Goal: Task Accomplishment & Management: Manage account settings

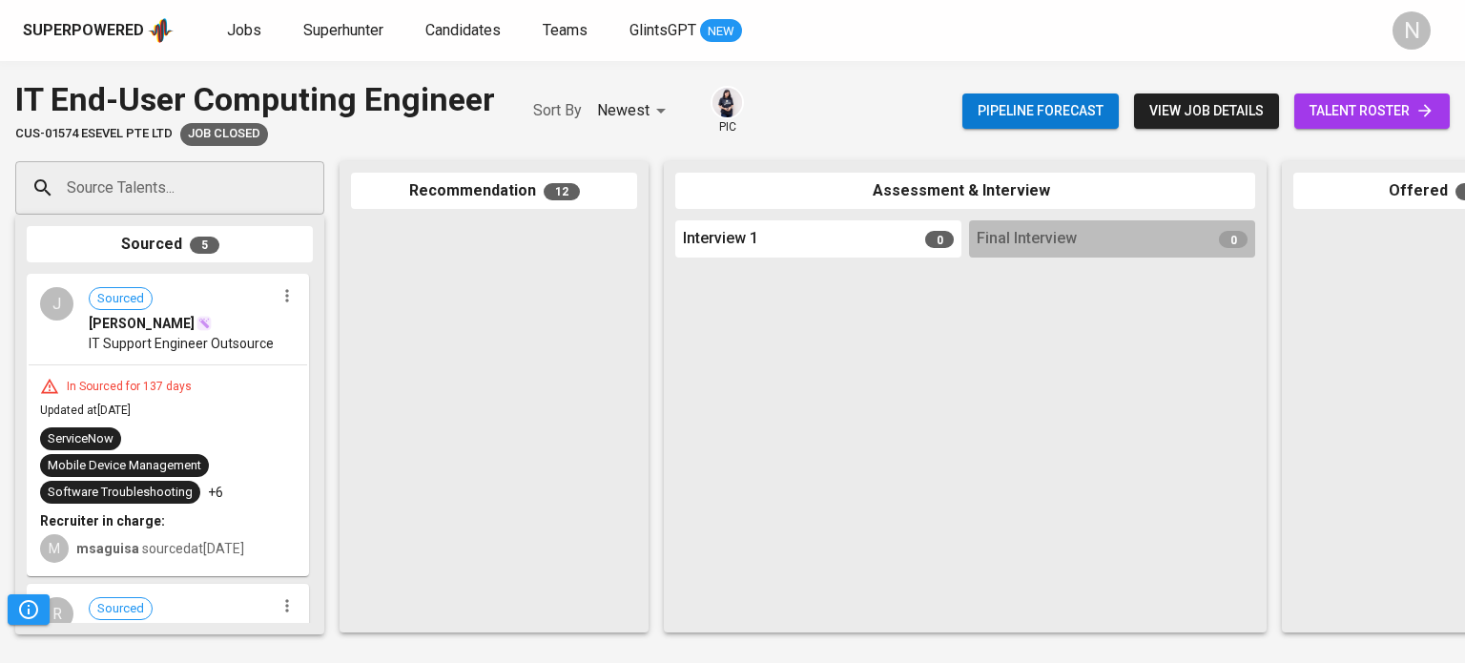
scroll to position [459, 0]
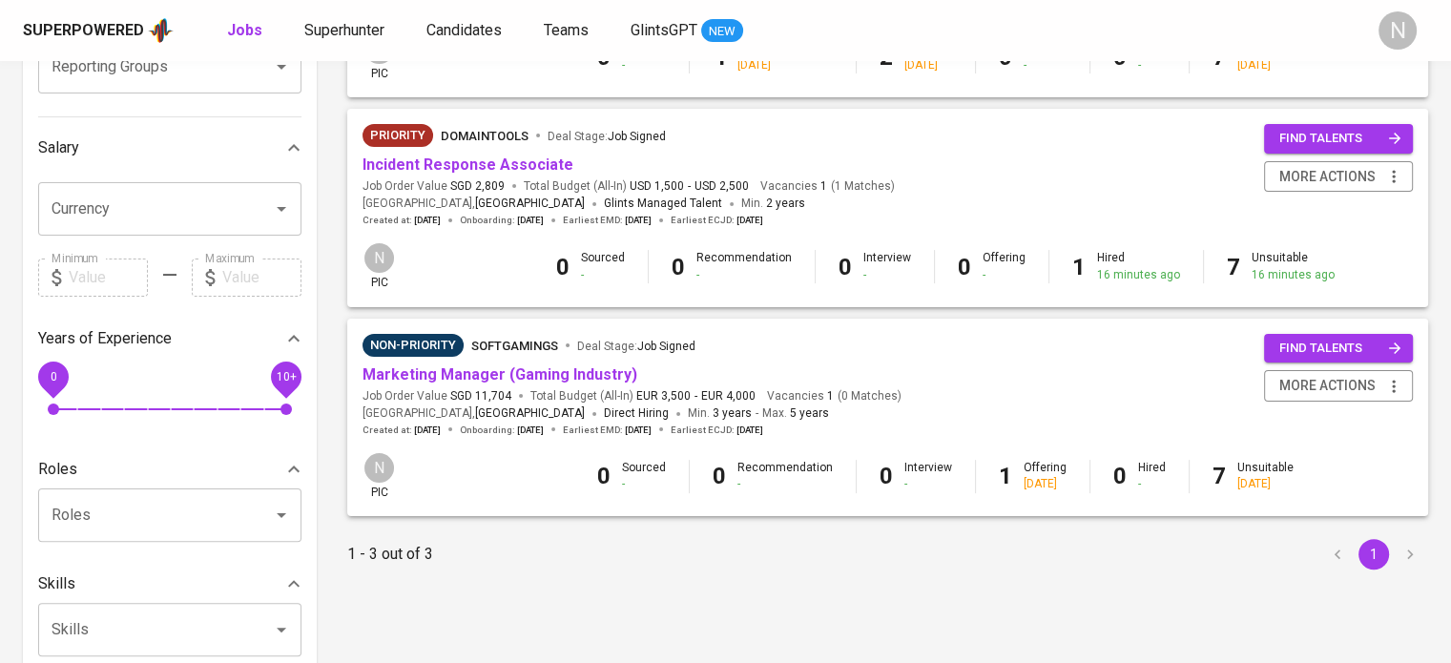
scroll to position [477, 0]
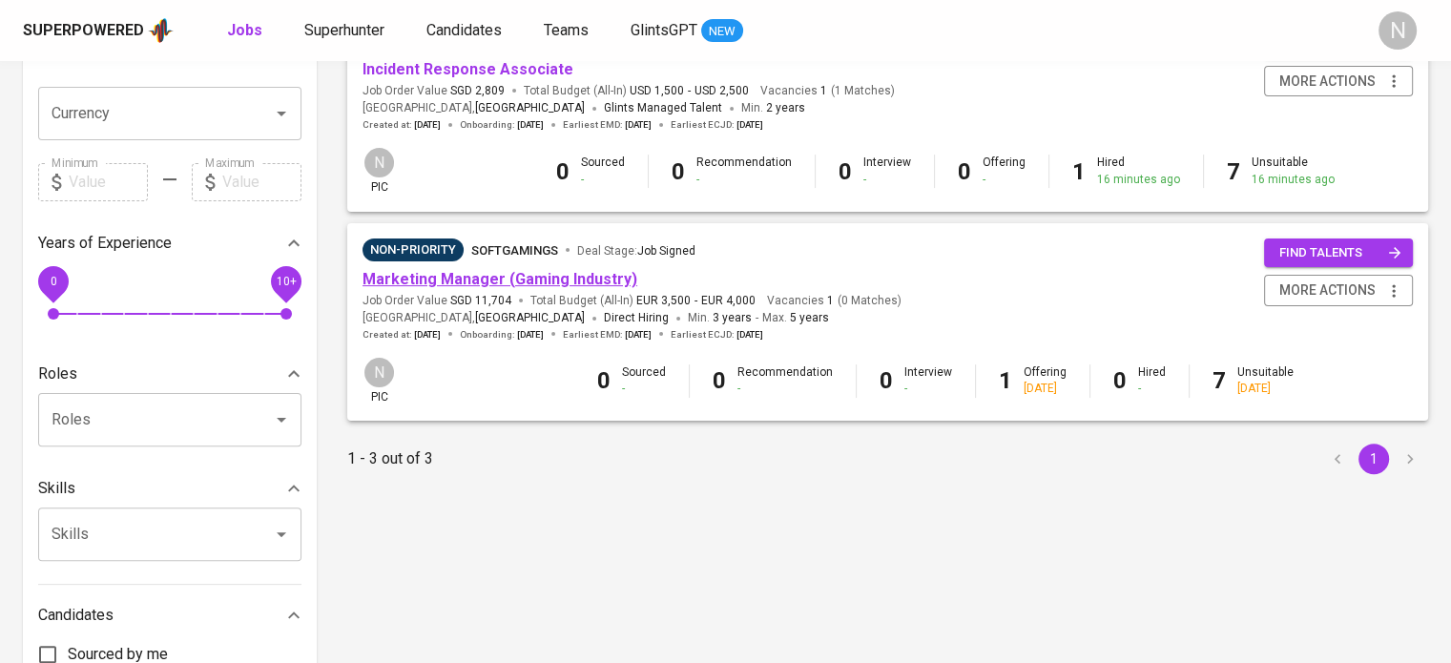
click at [544, 278] on link "Marketing Manager (Gaming Industry)" at bounding box center [499, 279] width 275 height 18
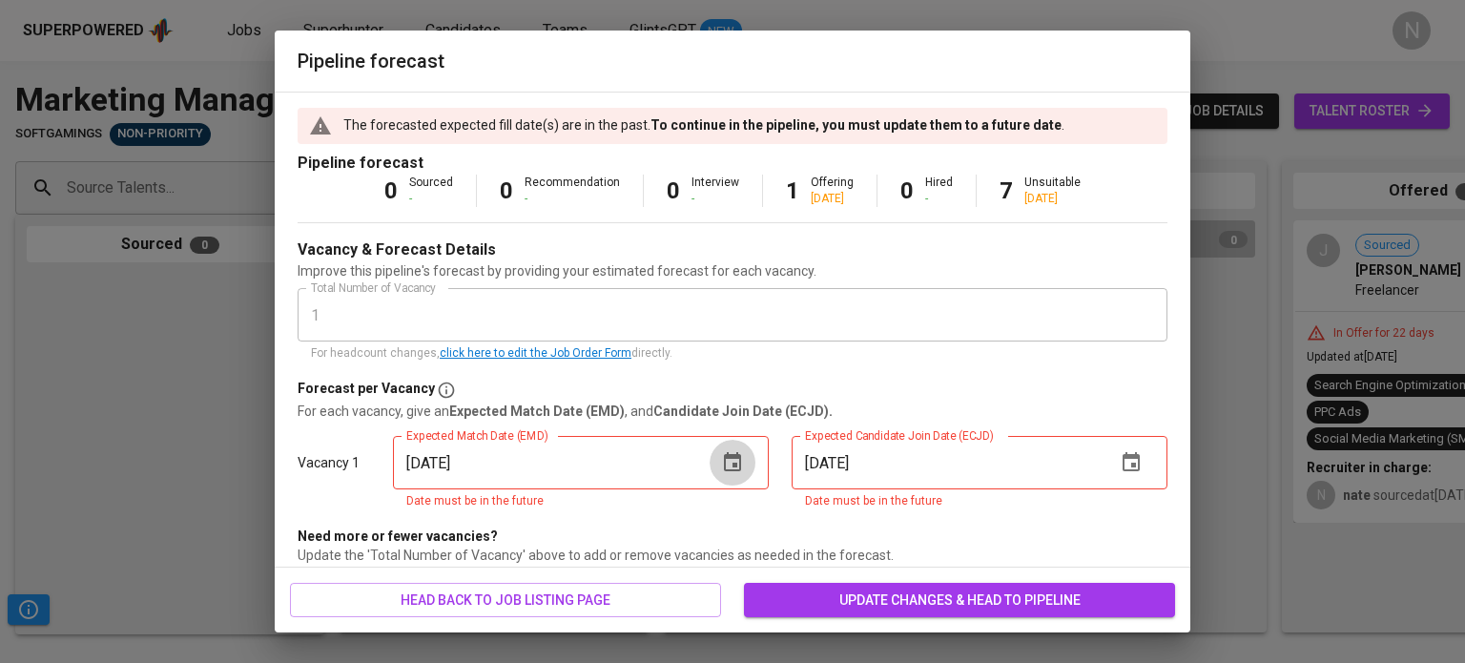
click at [734, 459] on icon "button" at bounding box center [732, 462] width 23 height 23
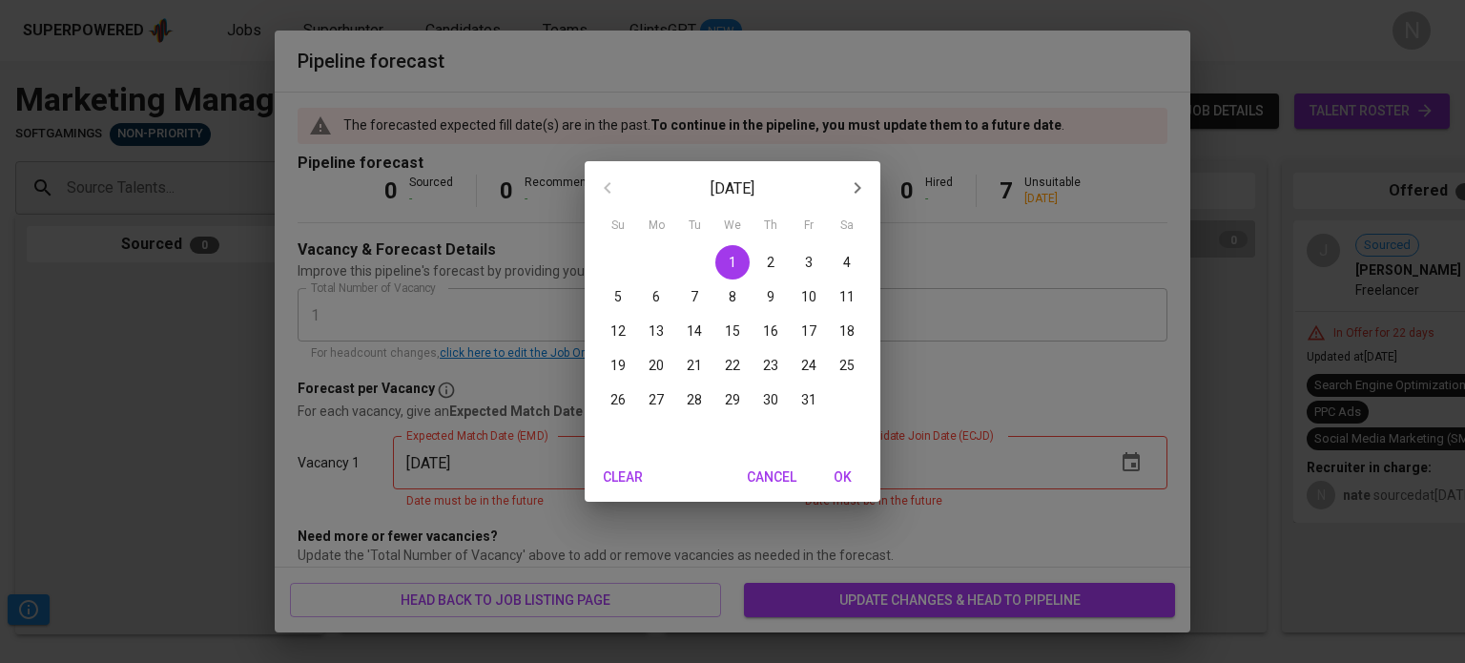
click at [649, 400] on p "27" at bounding box center [656, 399] width 15 height 19
type input "10/27/2025"
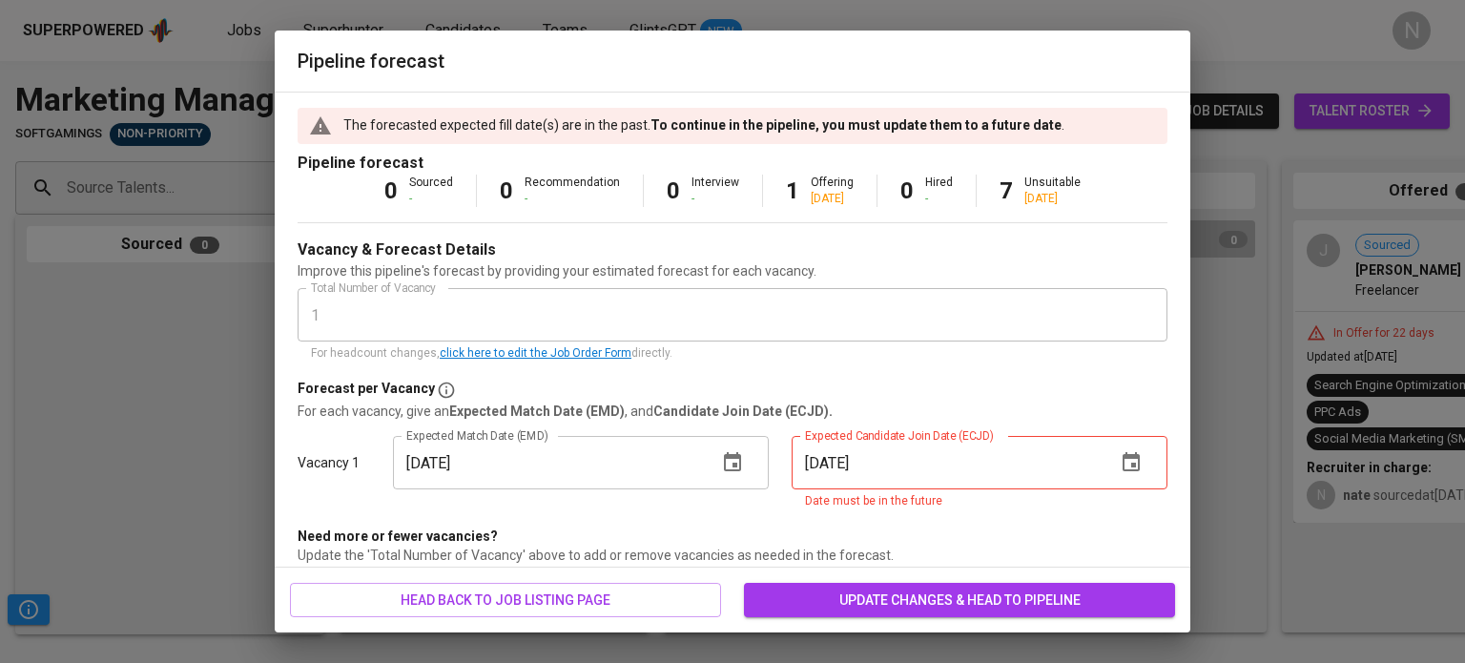
click at [1120, 453] on icon "button" at bounding box center [1131, 462] width 23 height 23
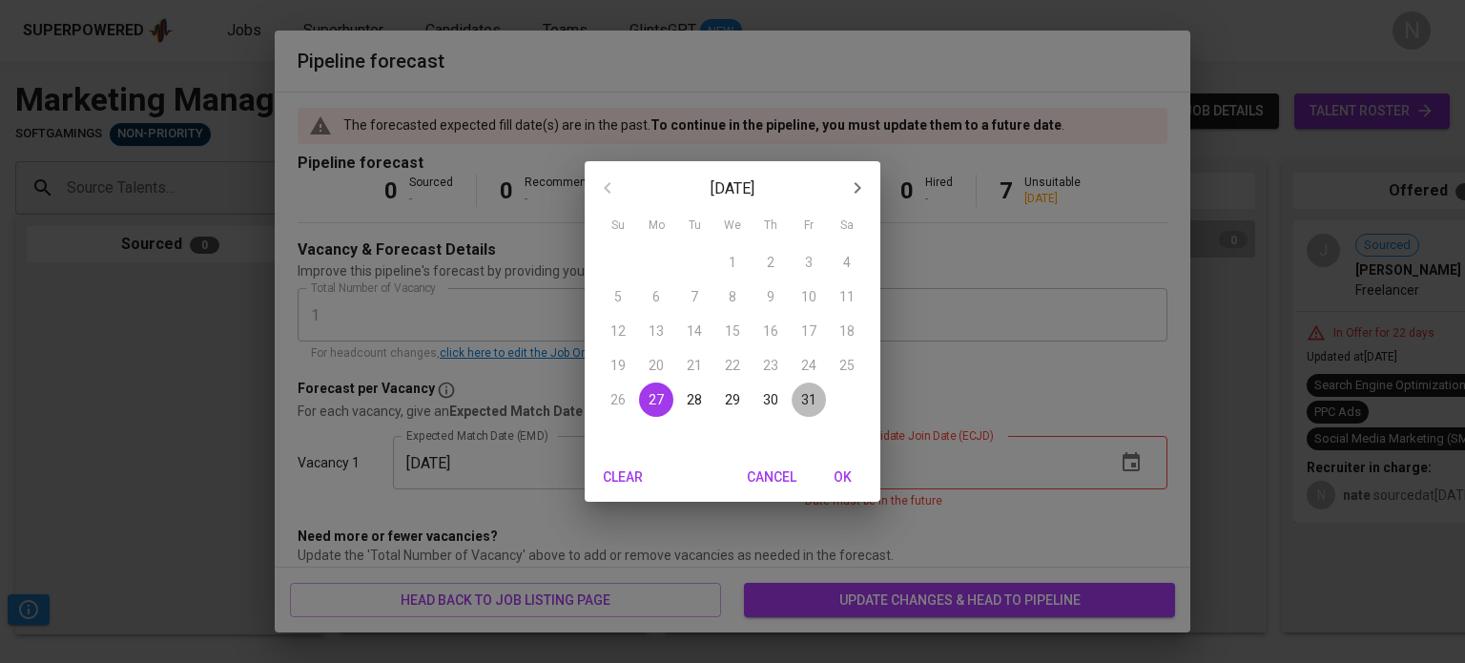
click at [803, 403] on p "31" at bounding box center [808, 399] width 15 height 19
type input "10/31/2025"
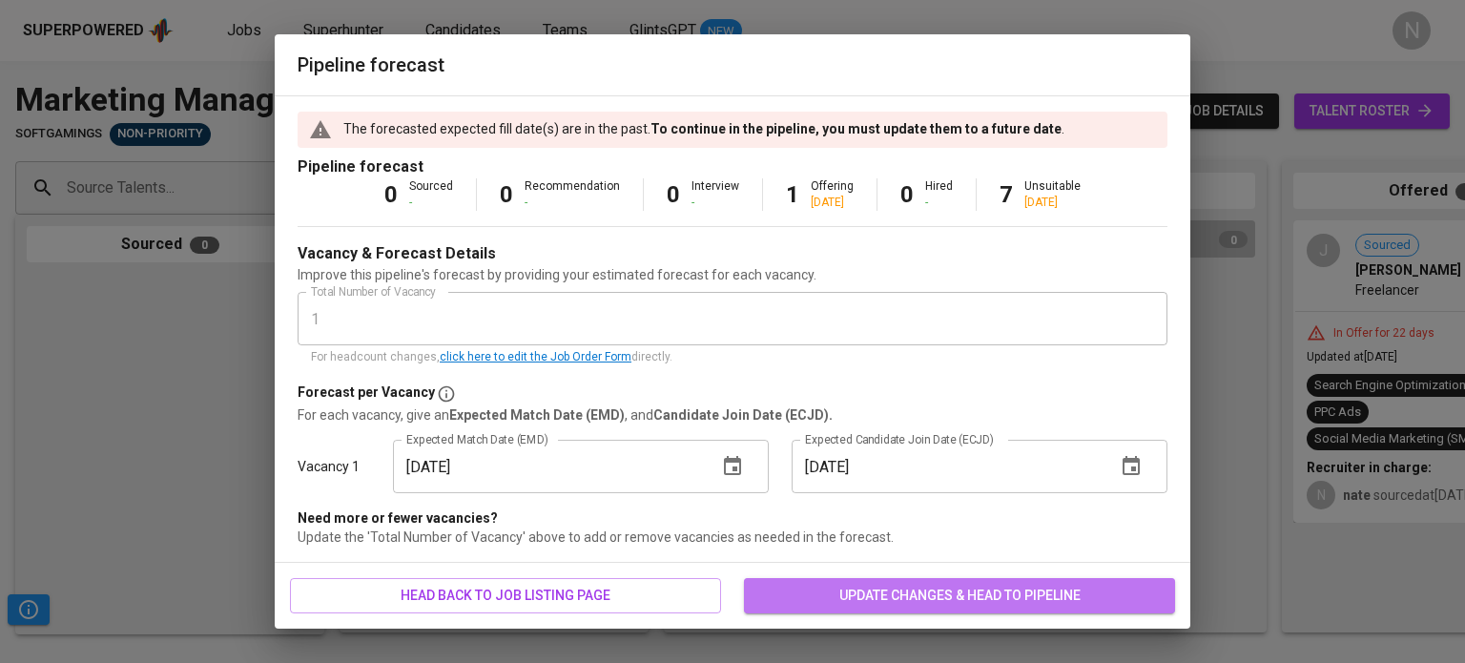
click at [914, 605] on span "update changes & head to pipeline" at bounding box center [959, 596] width 401 height 24
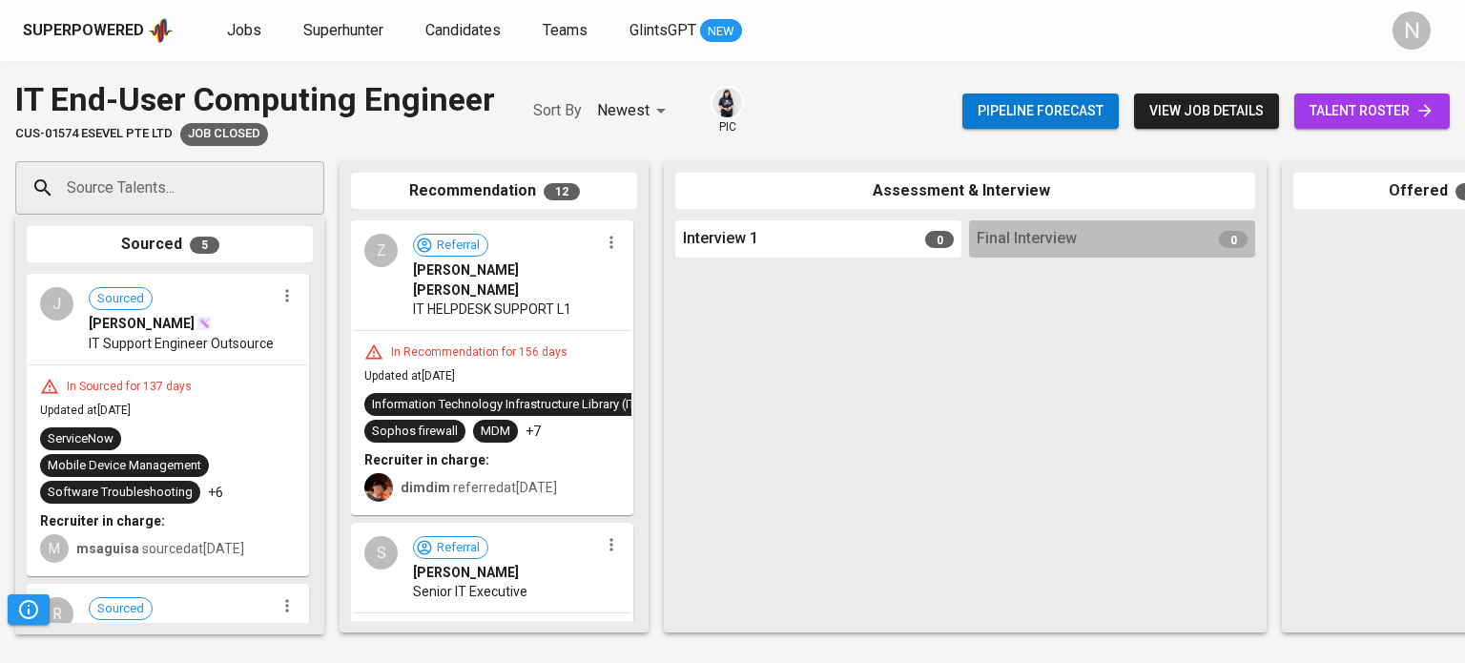
click at [542, 396] on div "Information Technology Infrastructure Library (ITIL)" at bounding box center [511, 405] width 278 height 18
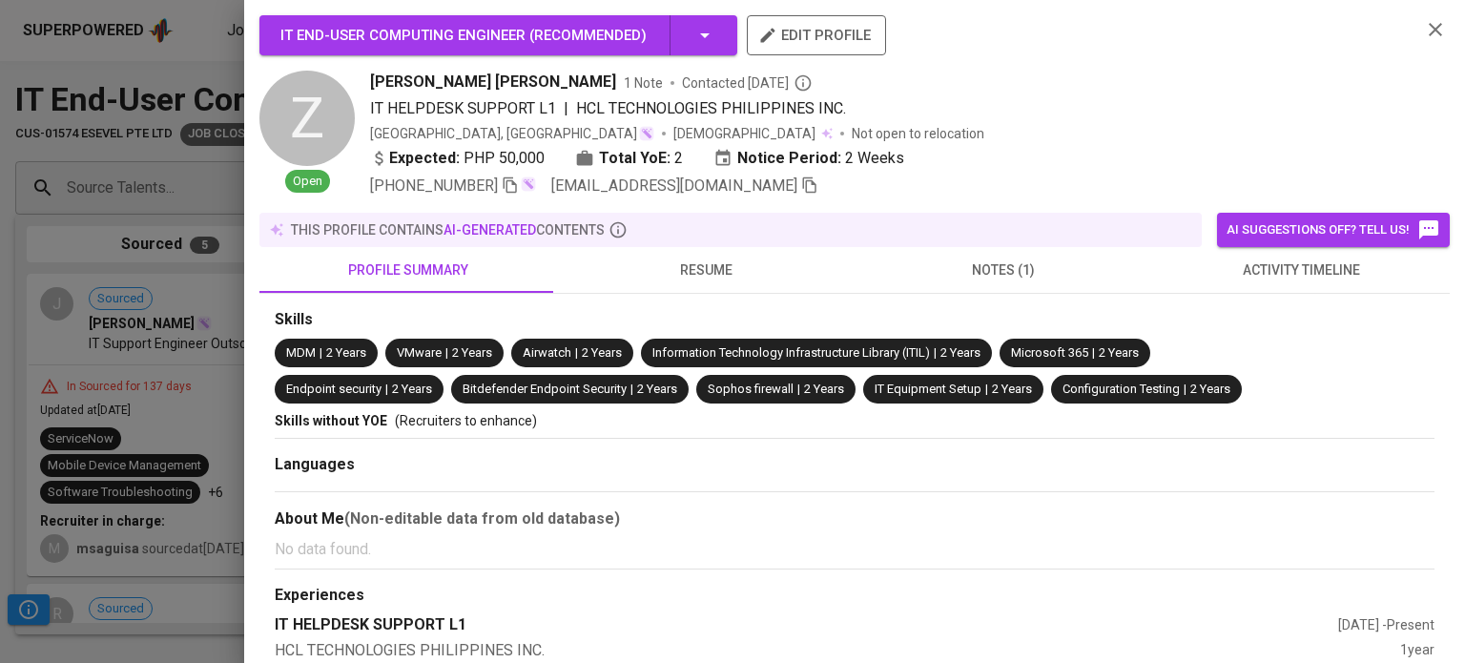
click at [0, 275] on div at bounding box center [732, 331] width 1465 height 663
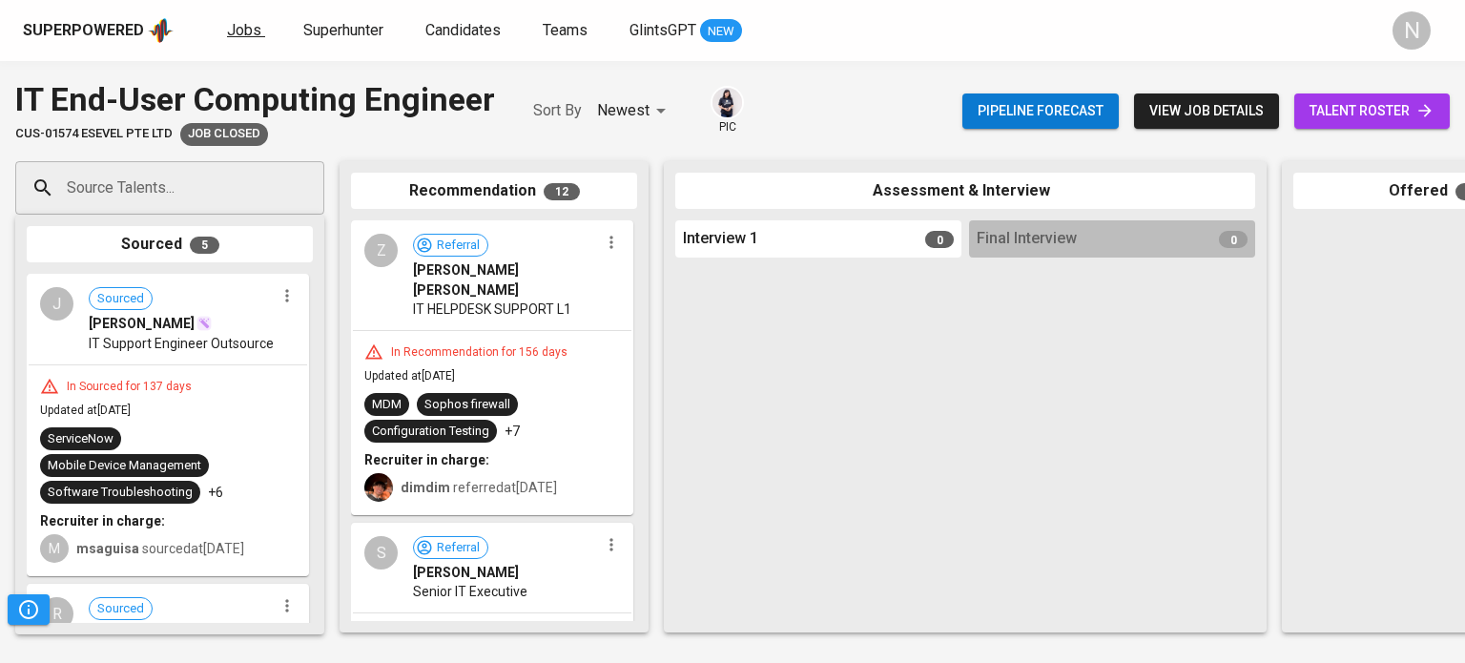
click at [237, 26] on span "Jobs" at bounding box center [244, 30] width 34 height 18
